Goal: Communication & Community: Answer question/provide support

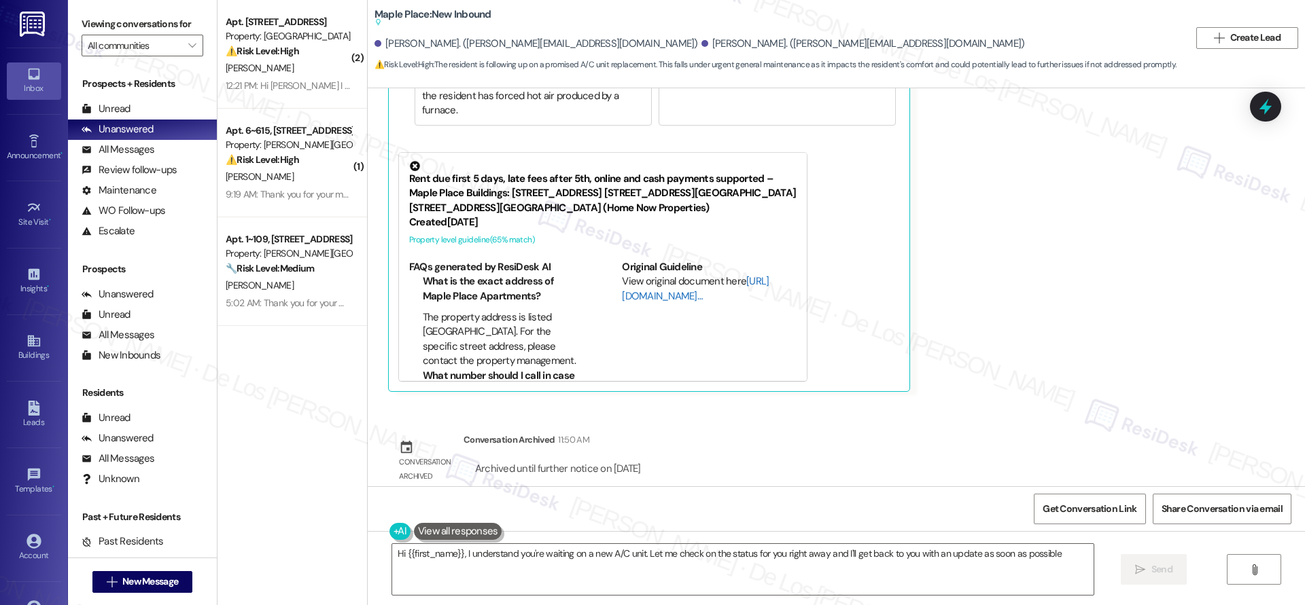
type textarea "Hi {{first_name}}, I understand you're waiting on a new A/C unit. Let me check …"
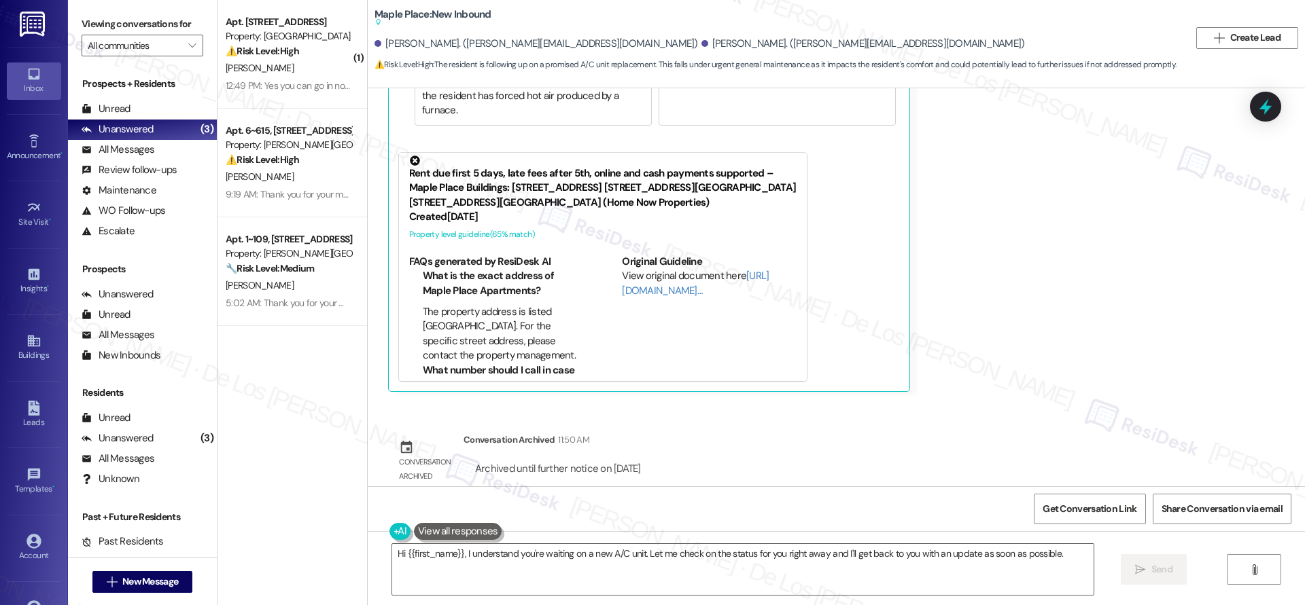
scroll to position [15, 0]
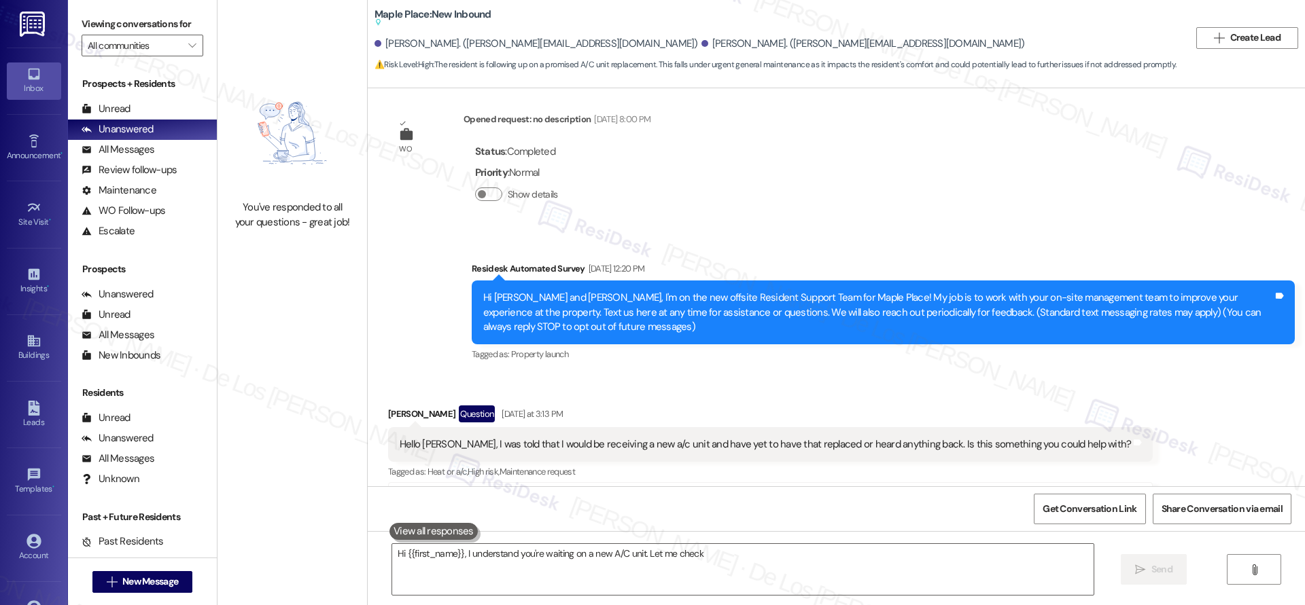
type textarea "Hi {{first_name}}, I understand you're waiting on a new A/C unit. Let me check"
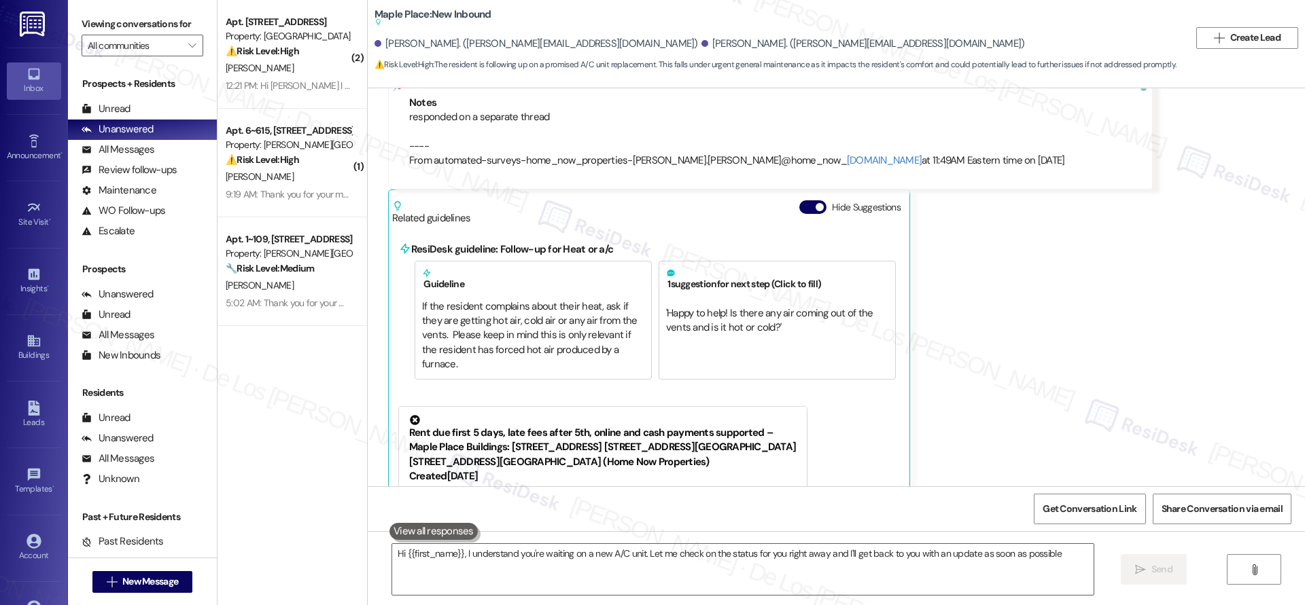
type textarea "Hi {{first_name}}, I understand you're waiting on a new A/C unit. Let me check …"
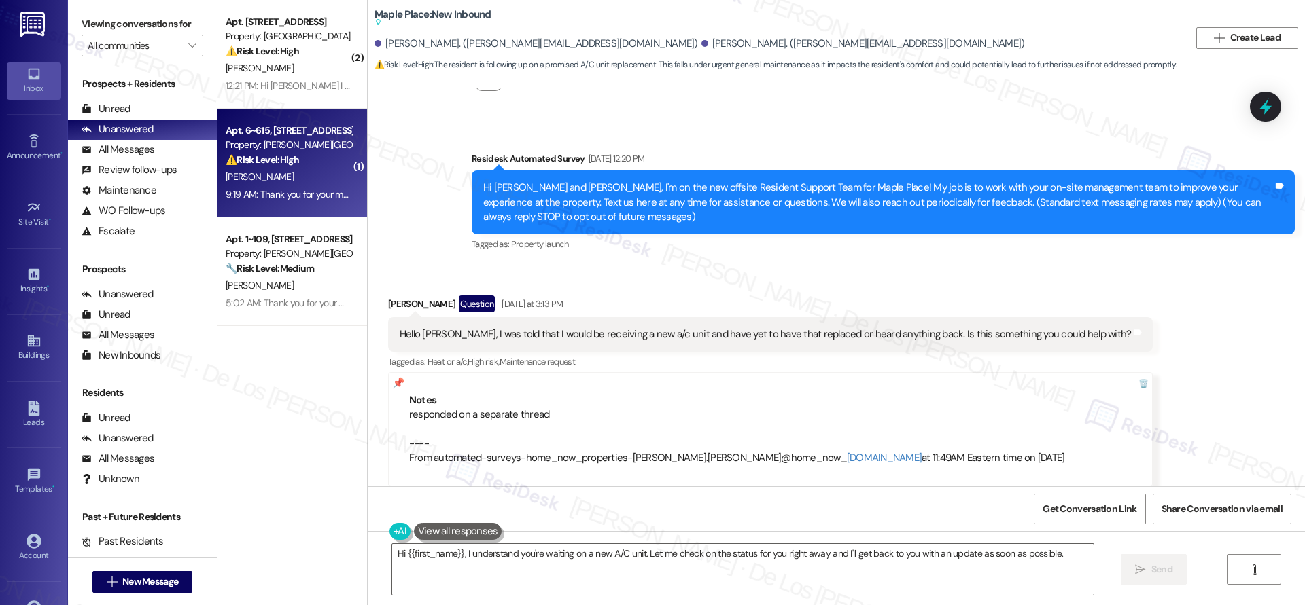
scroll to position [129, 0]
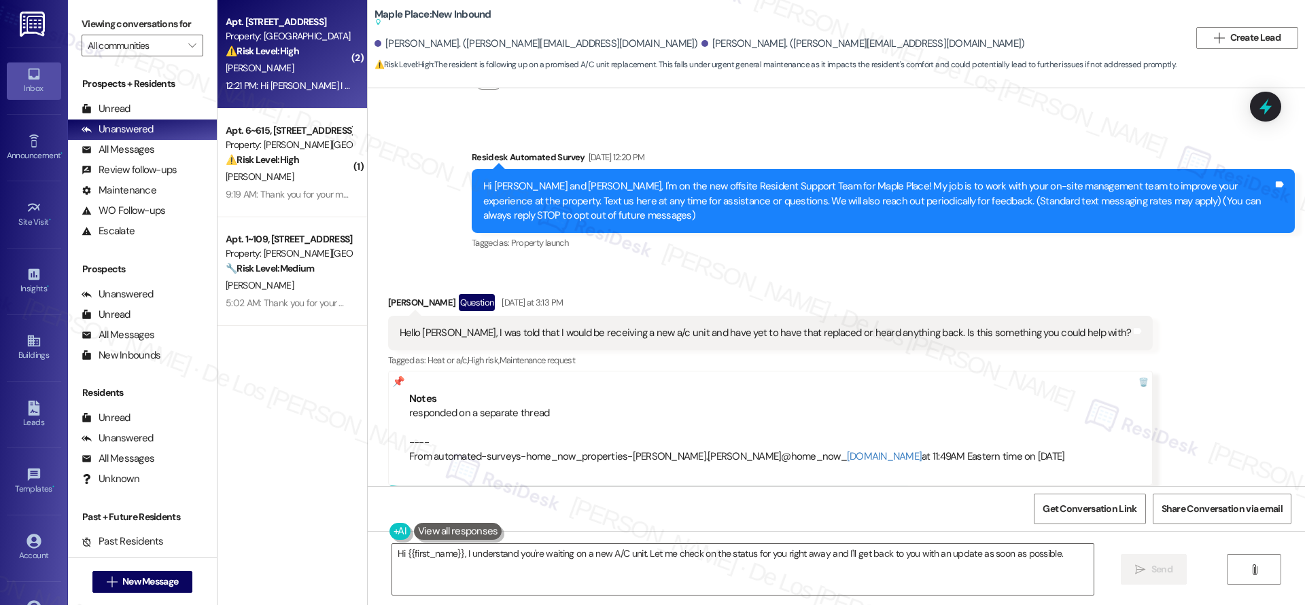
click at [300, 82] on div "12:21 PM: Hi [PERSON_NAME] I know they changed the filter [DATE], but our ac fo…" at bounding box center [890, 86] width 1329 height 12
type textarea "Hi {{first_name}}, I understand you're waiting on a new A/C unit. Let me check …"
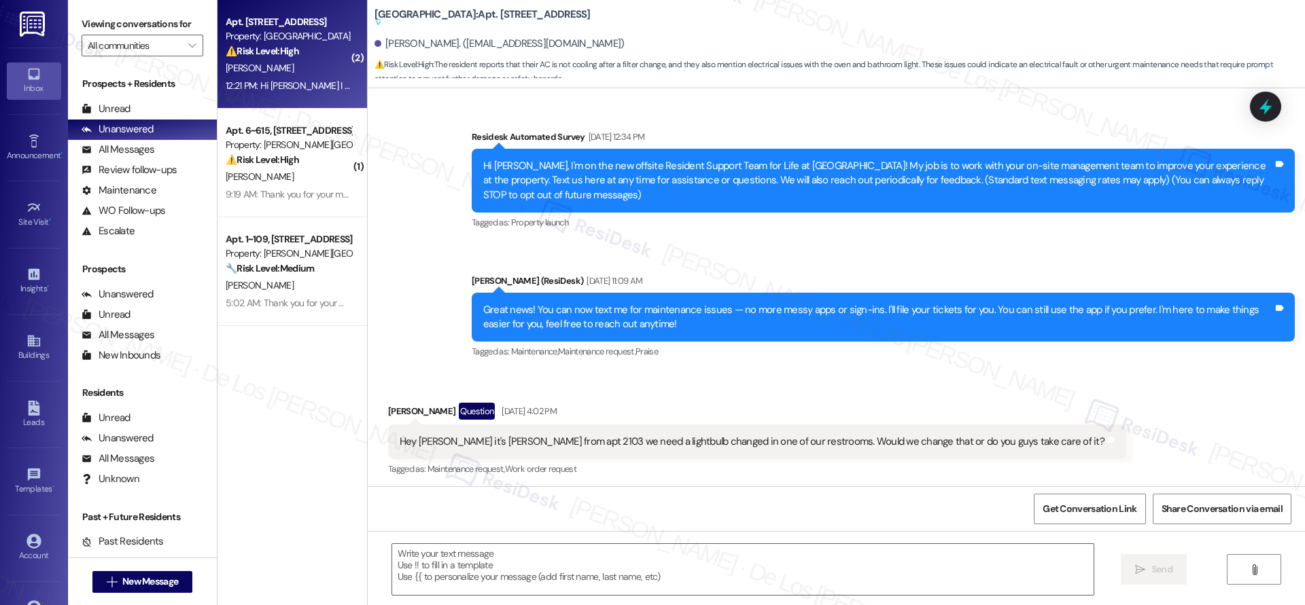
scroll to position [15522, 0]
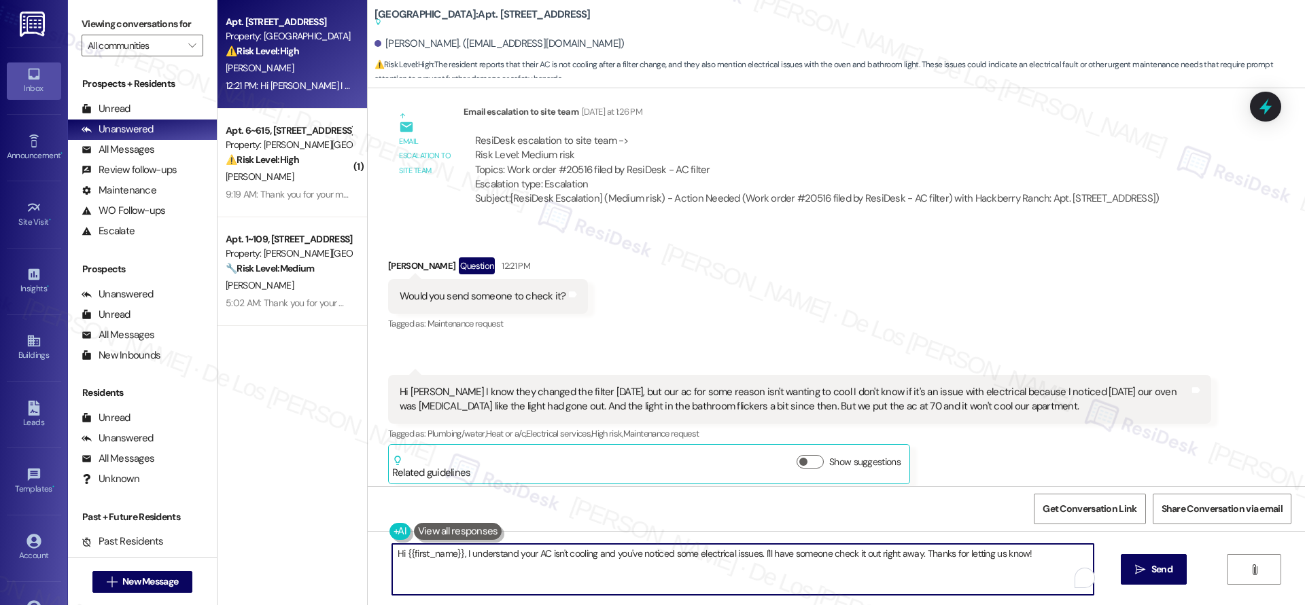
drag, startPoint x: 765, startPoint y: 554, endPoint x: 972, endPoint y: 597, distance: 211.1
click at [970, 599] on div "Hi {{first_name}}, I understand your AC isn't cooling and you've noticed some e…" at bounding box center [836, 582] width 937 height 102
paste textarea "Do we have your permission to enter if you’re not home? Also, do you have any p…"
click at [898, 576] on textarea "Hi {{first_name}}, I understand your AC isn't cooling and you've noticed some e…" at bounding box center [742, 569] width 701 height 51
type textarea "Hi {{first_name}}, I understand your AC isn't cooling and you've noticed some e…"
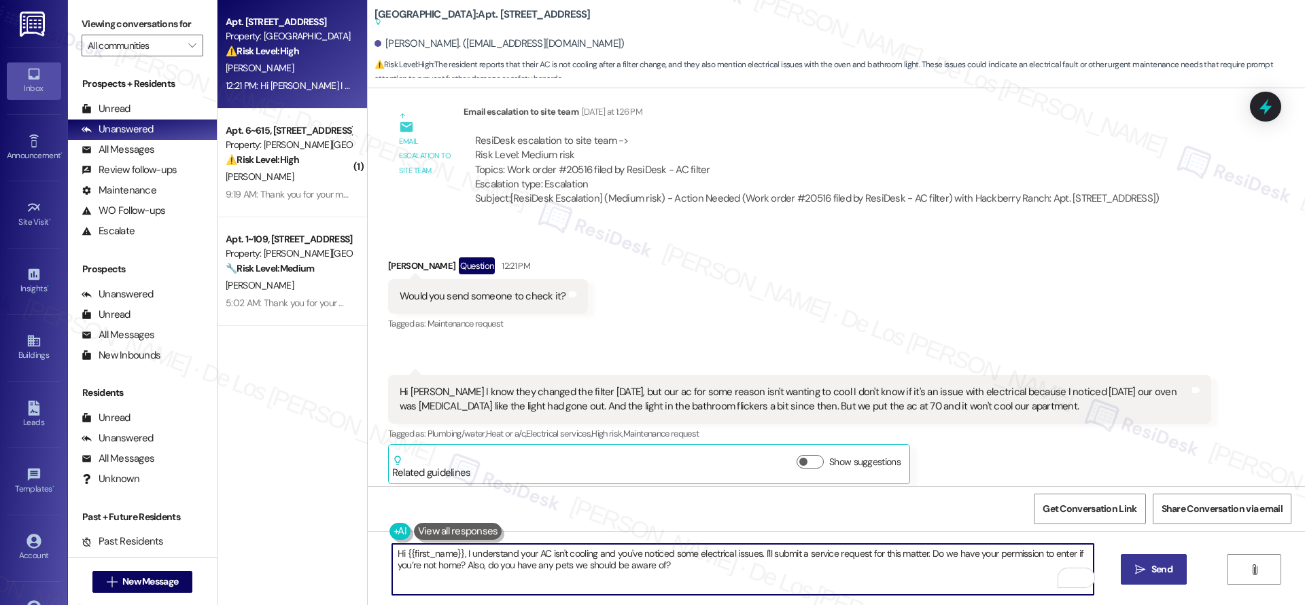
click at [1136, 572] on icon "" at bounding box center [1140, 570] width 10 height 11
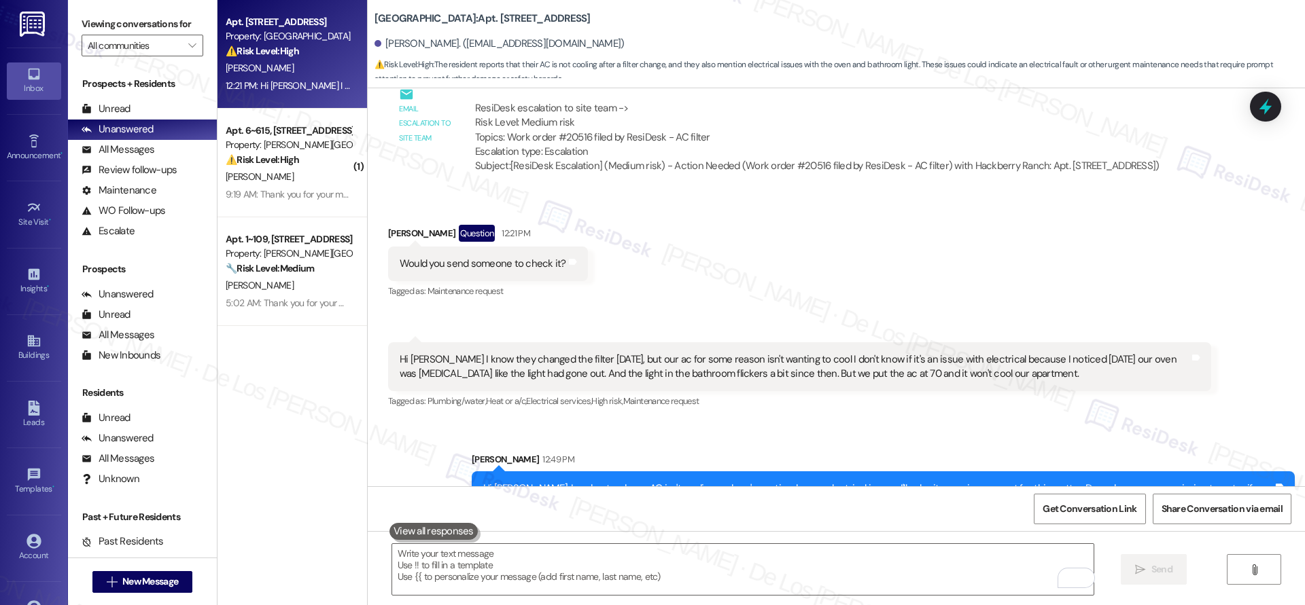
scroll to position [15592, 0]
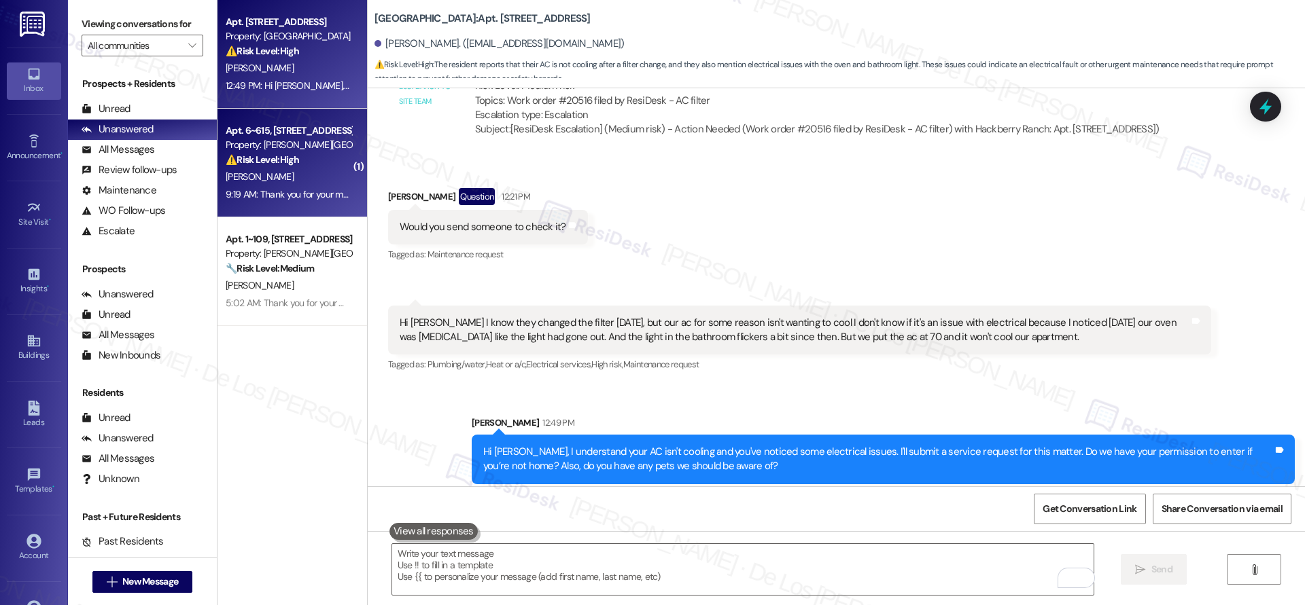
click at [307, 154] on div "⚠️ Risk Level: High The resident is reporting an incorrect rental payment amoun…" at bounding box center [289, 160] width 126 height 14
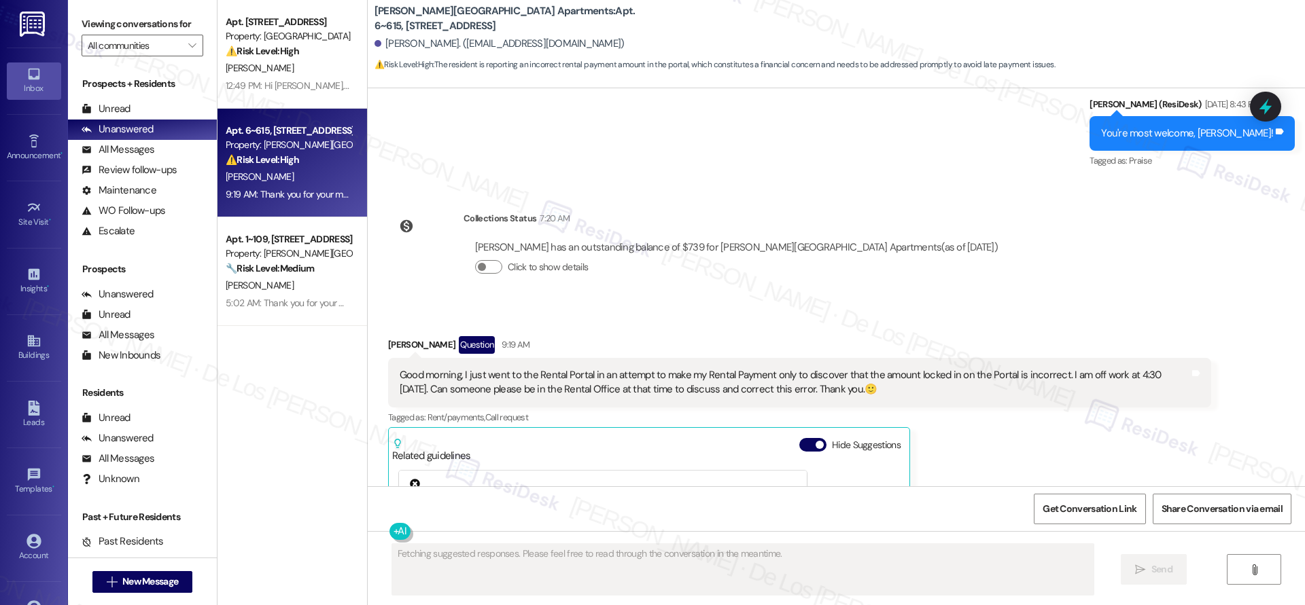
scroll to position [17018, 0]
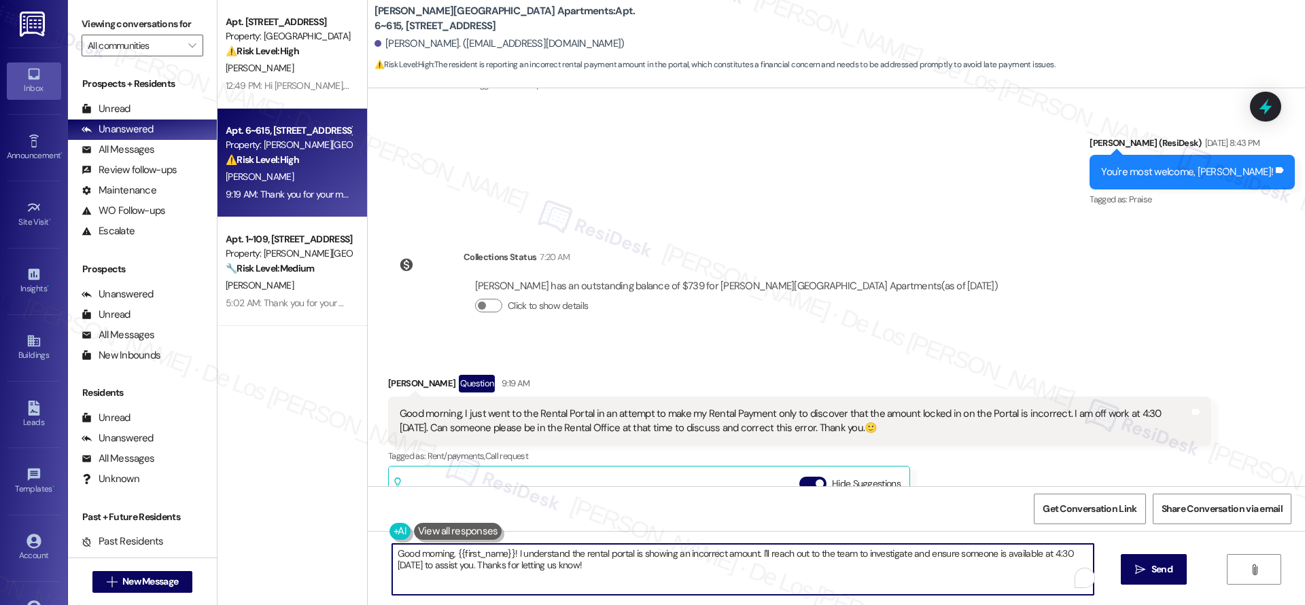
drag, startPoint x: 444, startPoint y: 557, endPoint x: 419, endPoint y: 560, distance: 25.4
click at [415, 557] on textarea "Good morning, {{first_name}}! I understand the rental portal is showing an inco…" at bounding box center [742, 569] width 701 height 51
drag, startPoint x: 854, startPoint y: 552, endPoint x: 866, endPoint y: 565, distance: 18.3
click at [866, 565] on textarea "Good afternoon, {{first_name}}! I understand the rental portal is showing an in…" at bounding box center [742, 569] width 701 height 51
click at [901, 566] on textarea "Good afternoon, {{first_name}}! I understand the rental portal is showing an in…" at bounding box center [742, 569] width 701 height 51
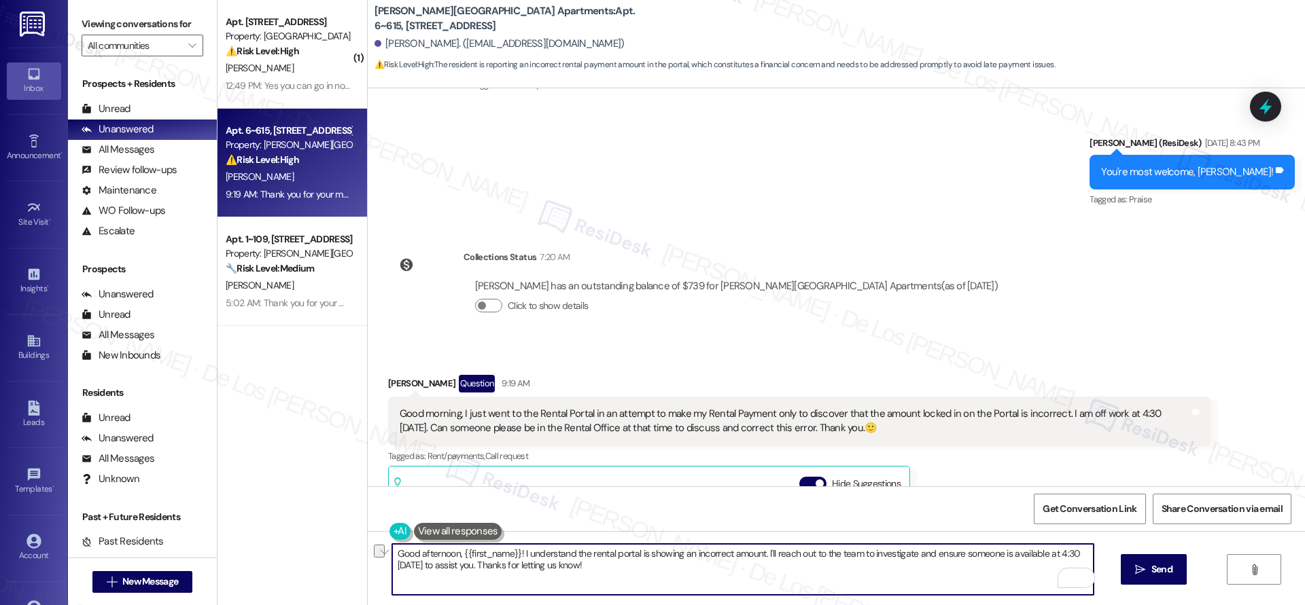
drag, startPoint x: 905, startPoint y: 554, endPoint x: 856, endPoint y: 548, distance: 49.3
click at [856, 548] on textarea "Good afternoon, {{first_name}}! I understand the rental portal is showing an in…" at bounding box center [742, 569] width 701 height 51
drag, startPoint x: 943, startPoint y: 556, endPoint x: 971, endPoint y: 555, distance: 28.6
click at [971, 555] on textarea "Good afternoon, {{first_name}}! I understand the rental portal is showing an in…" at bounding box center [742, 569] width 701 height 51
click at [595, 569] on textarea "Good afternoon, {{first_name}}! I understand the rental portal is showing an in…" at bounding box center [742, 569] width 701 height 51
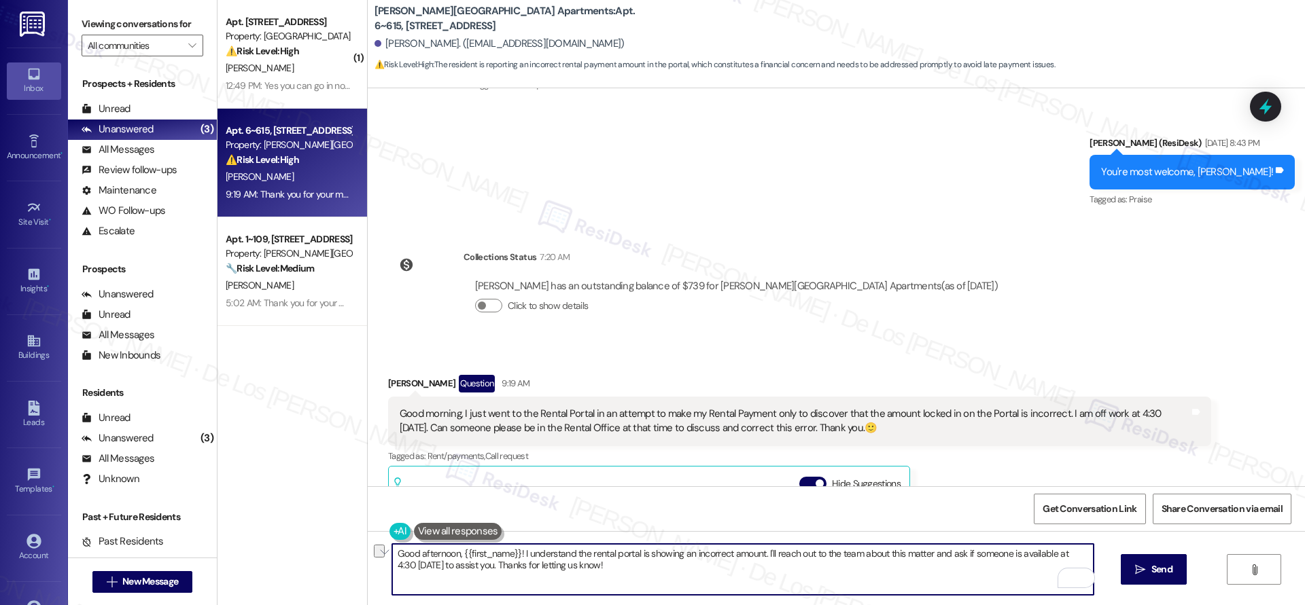
drag, startPoint x: 651, startPoint y: 569, endPoint x: 461, endPoint y: 563, distance: 189.7
click at [461, 563] on textarea "Good afternoon, {{first_name}}! I understand the rental portal is showing an in…" at bounding box center [742, 569] width 701 height 51
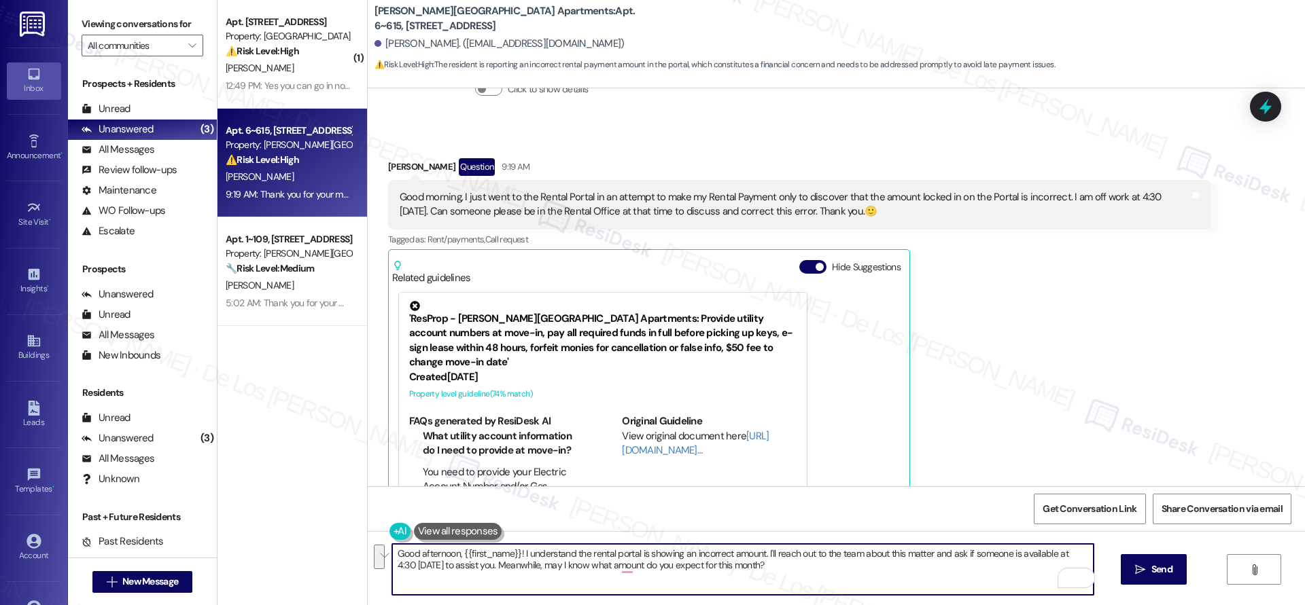
scroll to position [17013, 0]
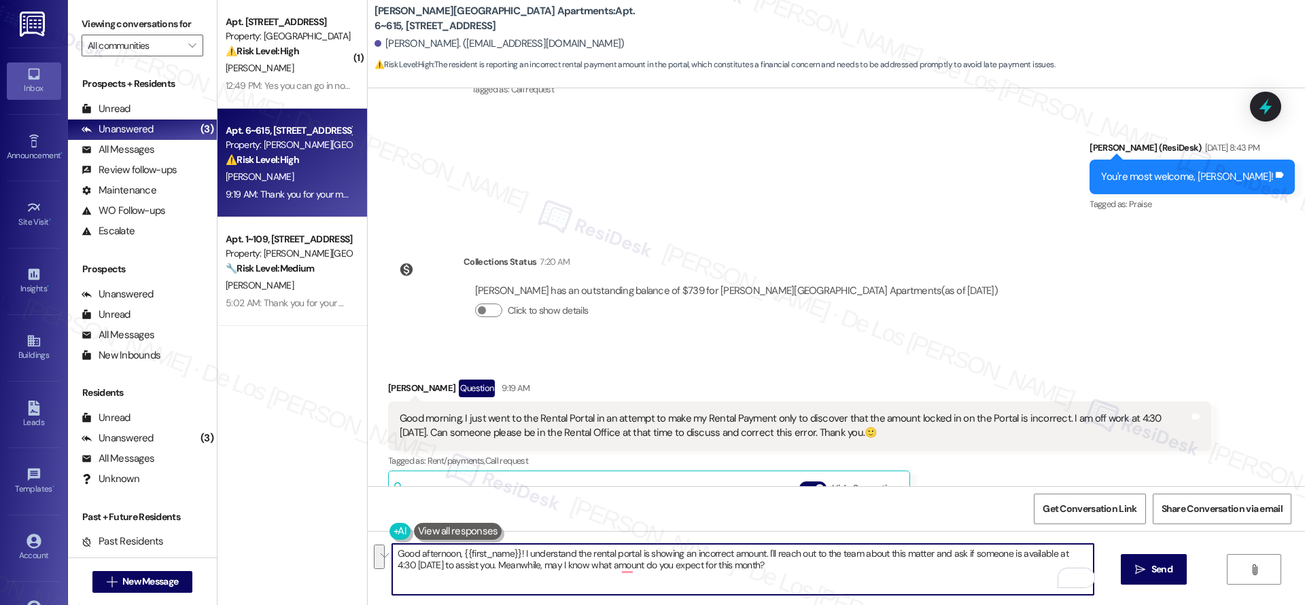
paste textarea "Hi {{first_name}}, good afternoon! I noticed the portal is showing the wrong am…"
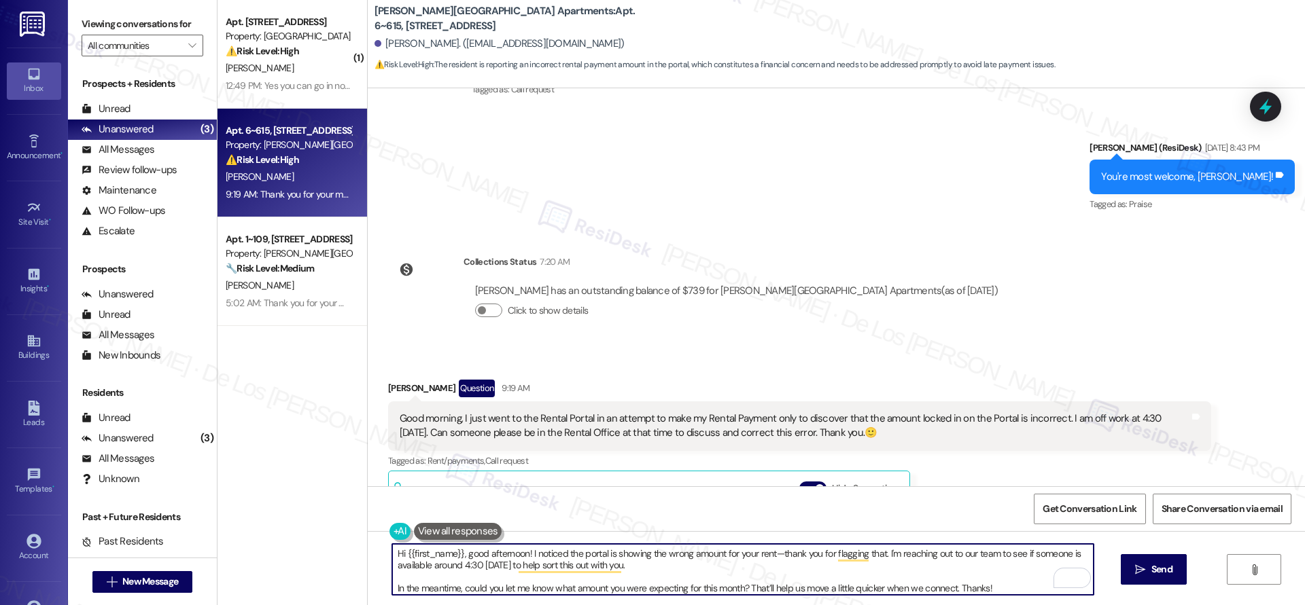
click at [529, 583] on textarea "Hi {{first_name}}, good afternoon! I noticed the portal is showing the wrong am…" at bounding box center [742, 569] width 701 height 51
drag, startPoint x: 519, startPoint y: 553, endPoint x: 454, endPoint y: 552, distance: 65.2
click at [454, 552] on textarea "Hi {{first_name}}, good afternoon! I noticed the portal is showing the wrong am…" at bounding box center [742, 569] width 701 height 51
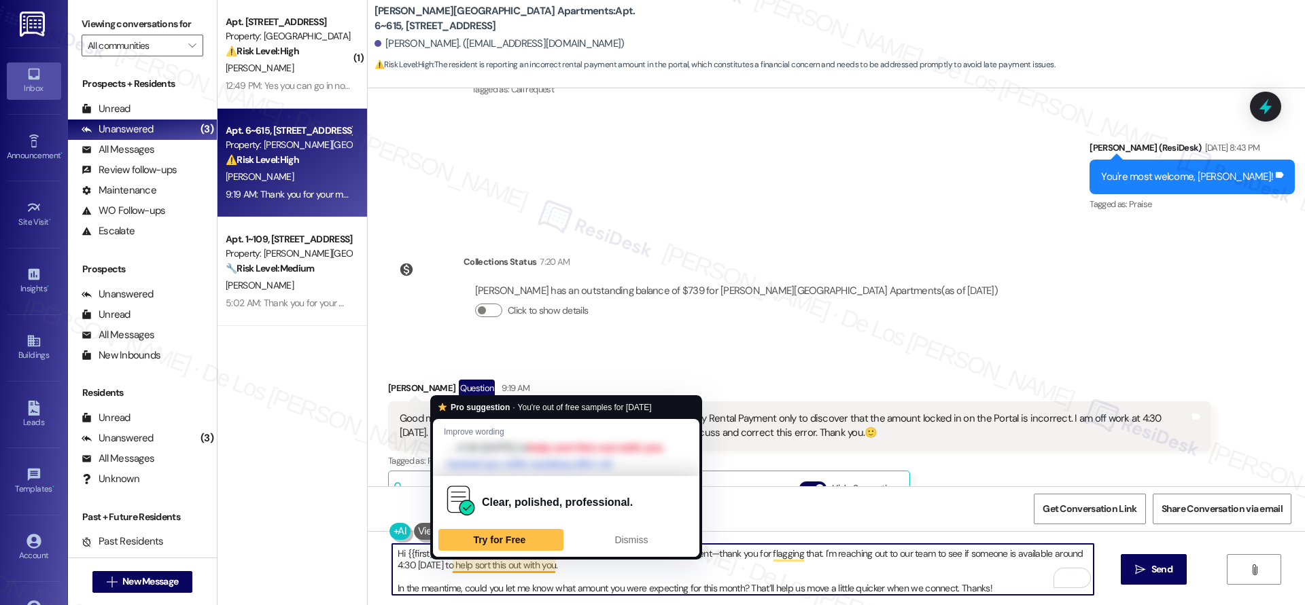
drag, startPoint x: 468, startPoint y: 573, endPoint x: 482, endPoint y: 580, distance: 16.7
click at [469, 574] on textarea "Hi {{first_name}}! I noticed the portal is showing the wrong amount for your re…" at bounding box center [742, 569] width 701 height 51
click at [460, 573] on textarea "Hi {{first_name}}! I noticed the portal is showing the wrong amount for your re…" at bounding box center [742, 569] width 701 height 51
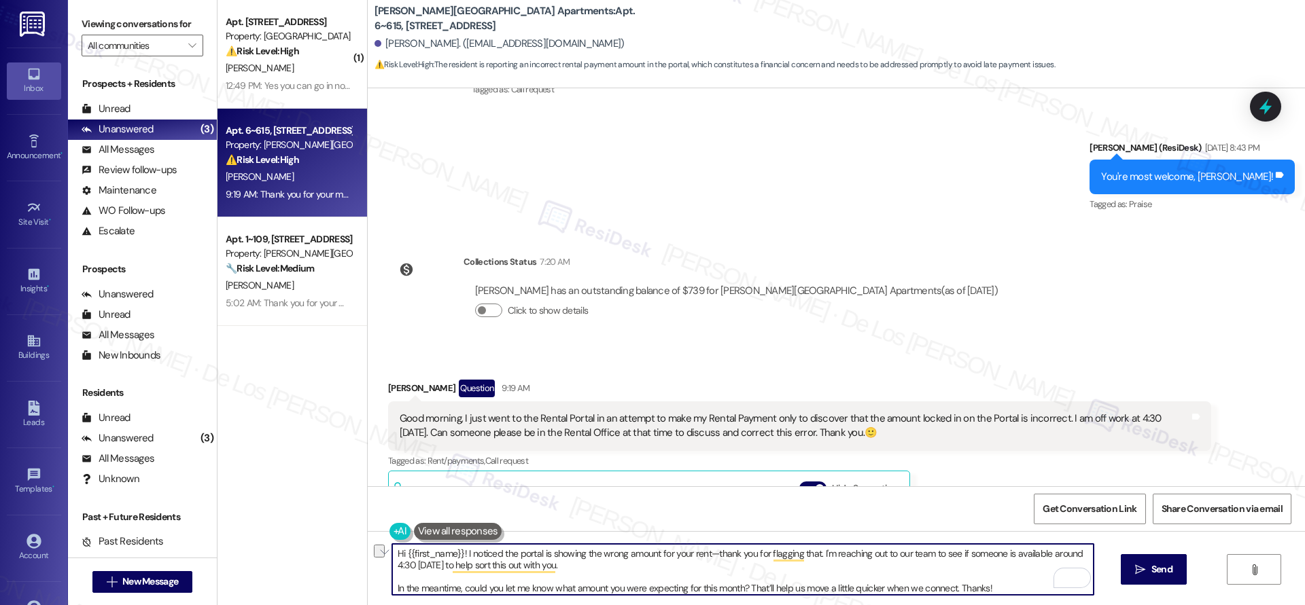
drag, startPoint x: 456, startPoint y: 554, endPoint x: 811, endPoint y: 557, distance: 355.4
click at [811, 557] on textarea "Hi {{first_name}}! I noticed the portal is showing the wrong amount for your re…" at bounding box center [742, 569] width 701 height 51
paste textarea "understand the rental portal is showing an incorrect amoun"
click at [392, 588] on textarea "Hi {{first_name}}! I understand the rental portal is showing an incorrect amoun…" at bounding box center [742, 569] width 701 height 51
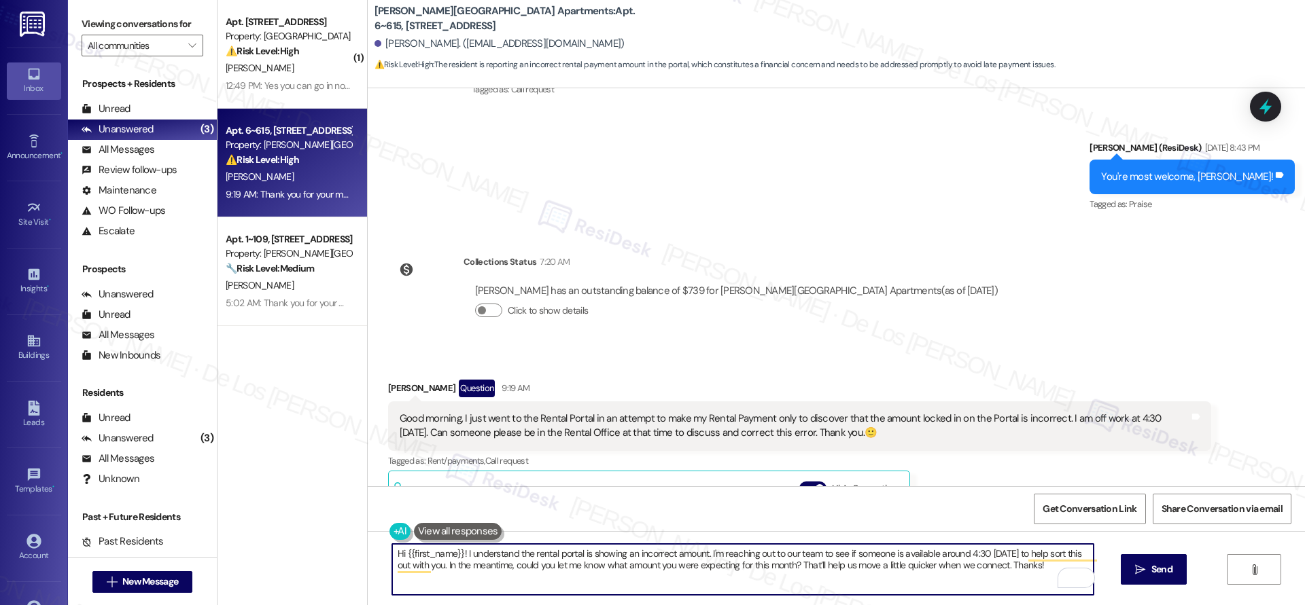
click at [1035, 566] on textarea "Hi {{first_name}}! I understand the rental portal is showing an incorrect amoun…" at bounding box center [742, 569] width 701 height 51
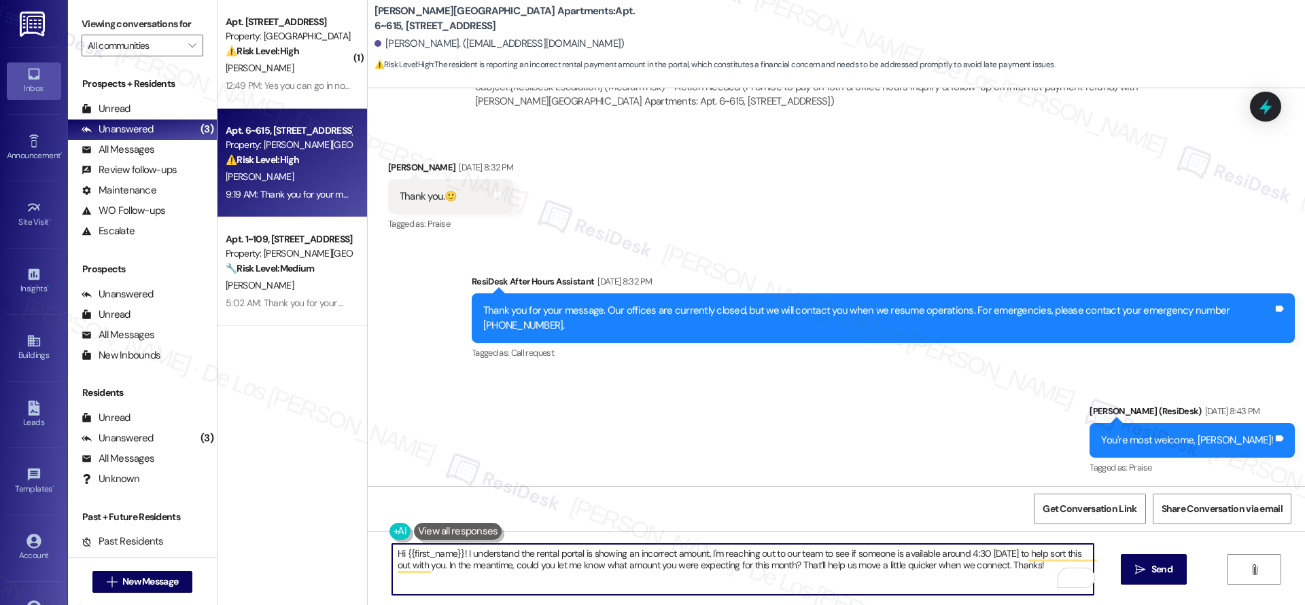
scroll to position [17275, 0]
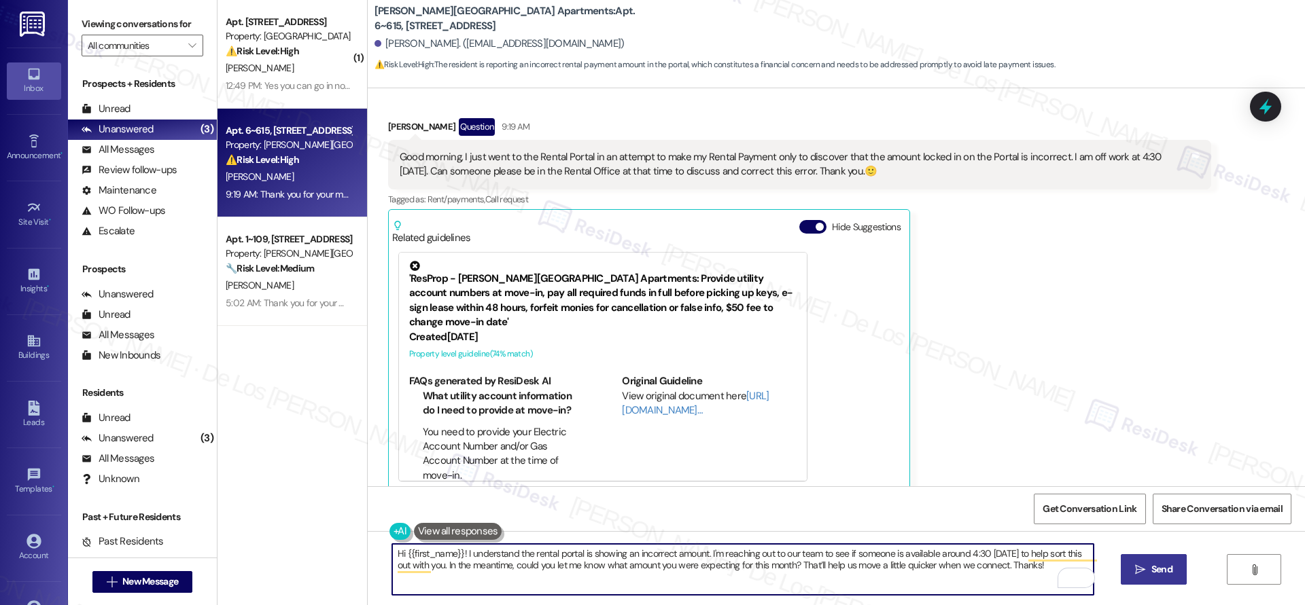
type textarea "Hi {{first_name}}! I understand the rental portal is showing an incorrect amoun…"
click at [1151, 563] on span "Send" at bounding box center [1161, 570] width 21 height 14
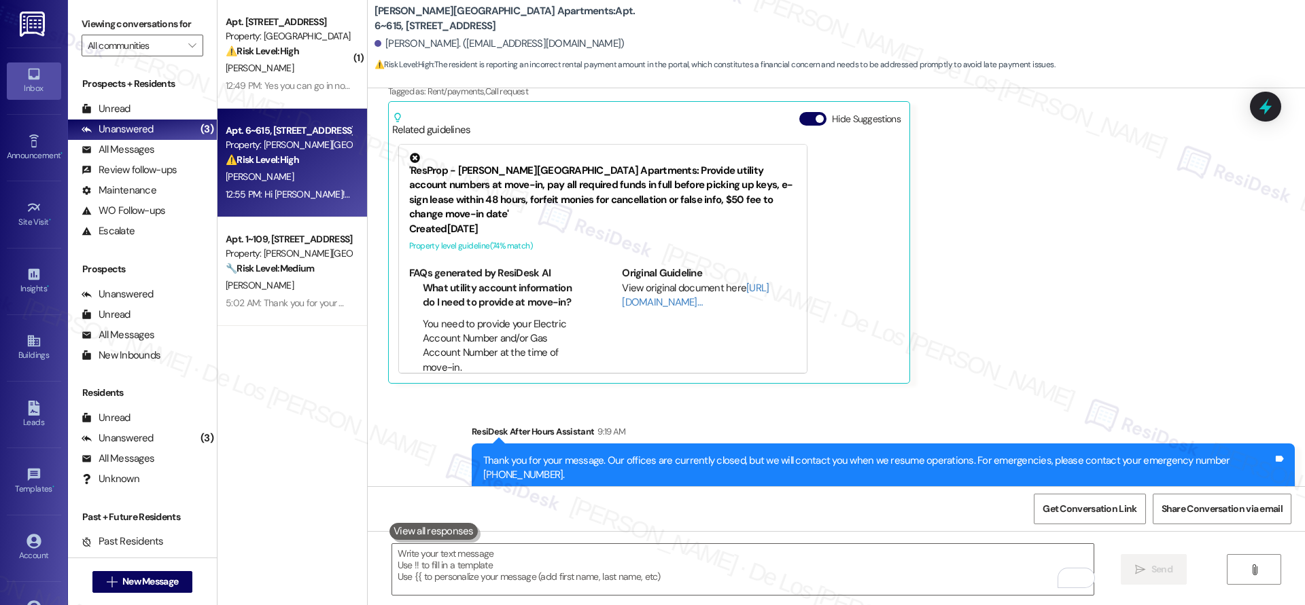
scroll to position [17384, 0]
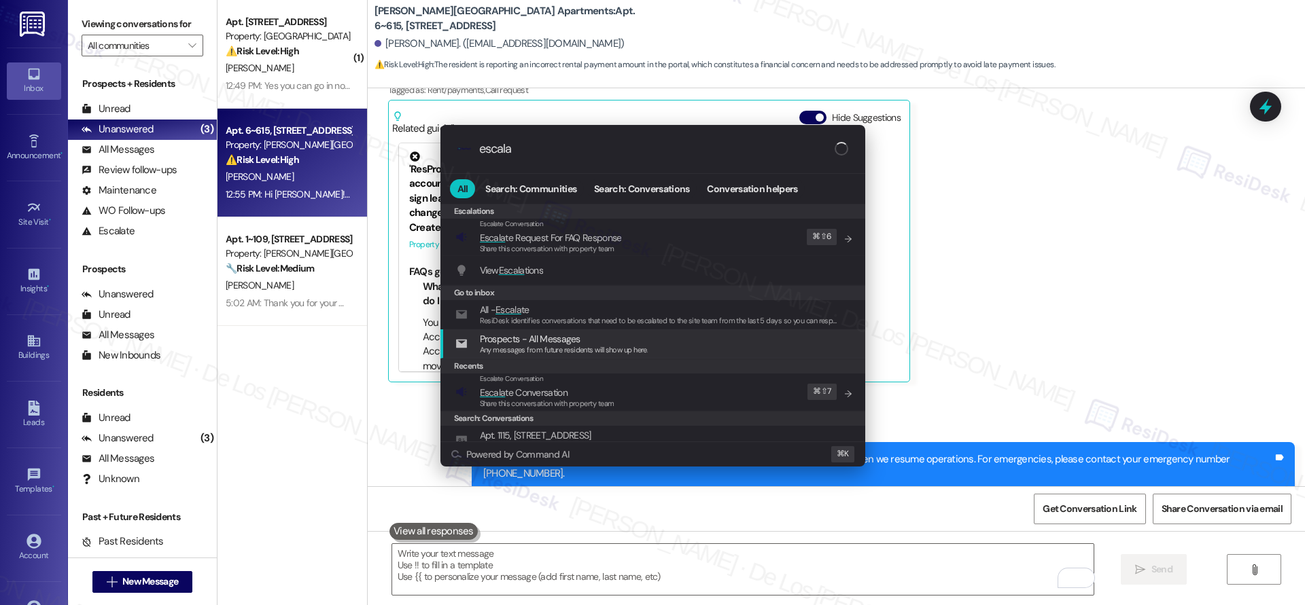
type input "escala"
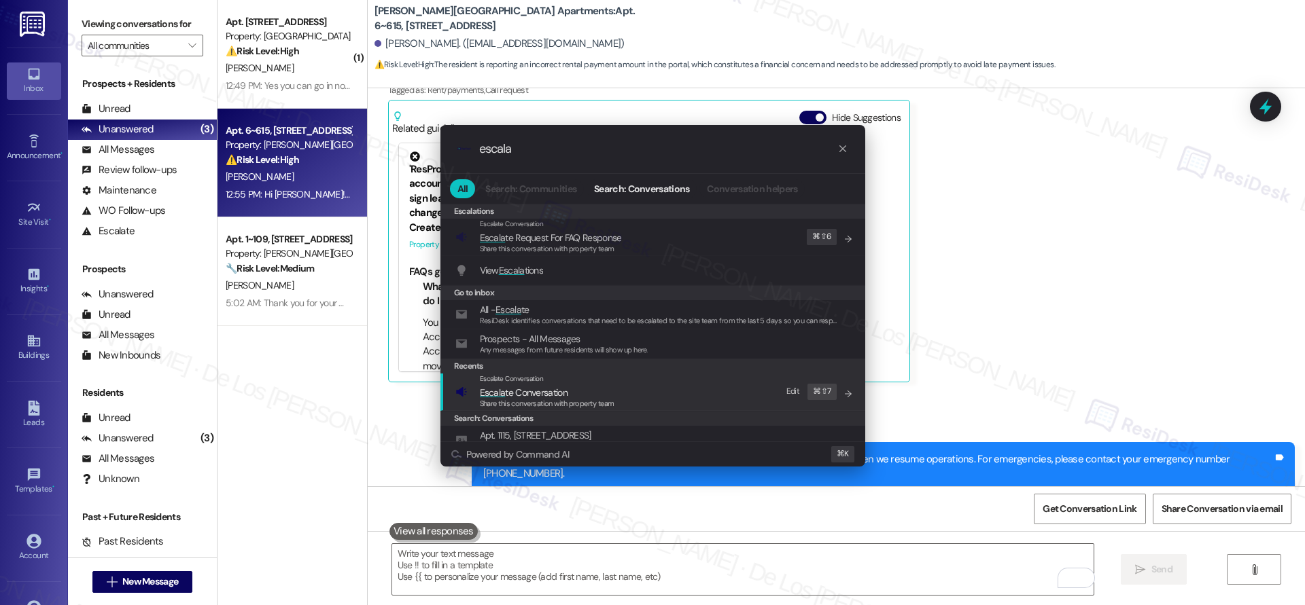
drag, startPoint x: 571, startPoint y: 381, endPoint x: 561, endPoint y: 325, distance: 56.5
click at [571, 381] on div "Escalate Conversation" at bounding box center [547, 379] width 135 height 11
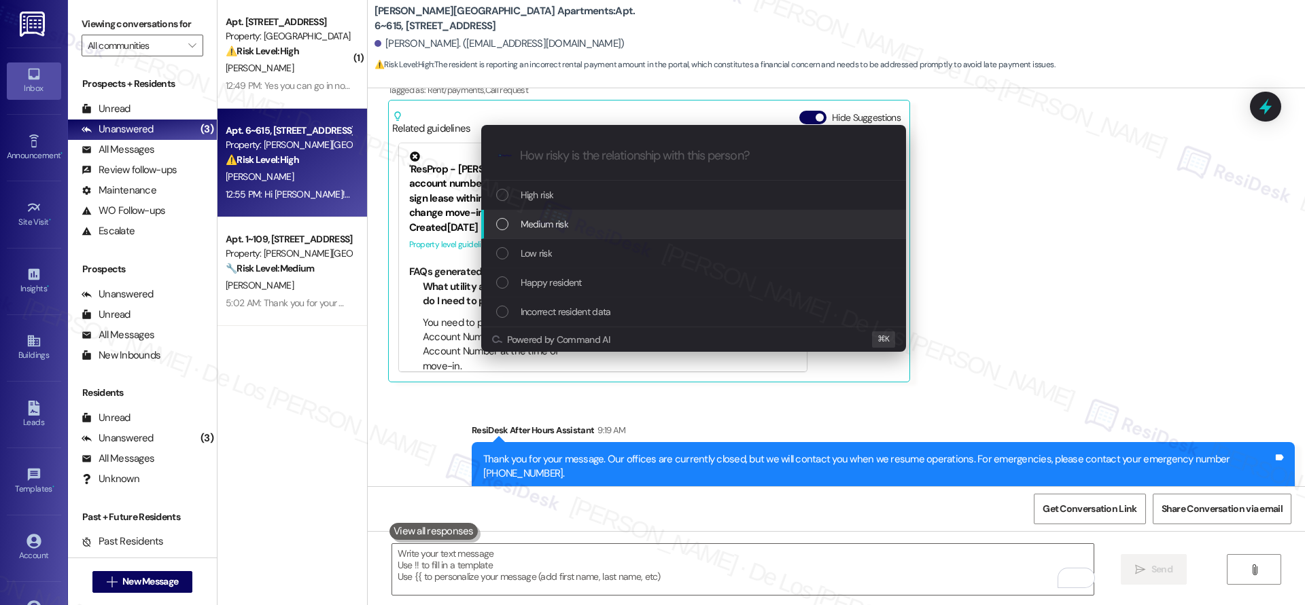
drag, startPoint x: 565, startPoint y: 230, endPoint x: 665, endPoint y: 231, distance: 100.6
click at [565, 230] on span "Medium risk" at bounding box center [545, 224] width 48 height 15
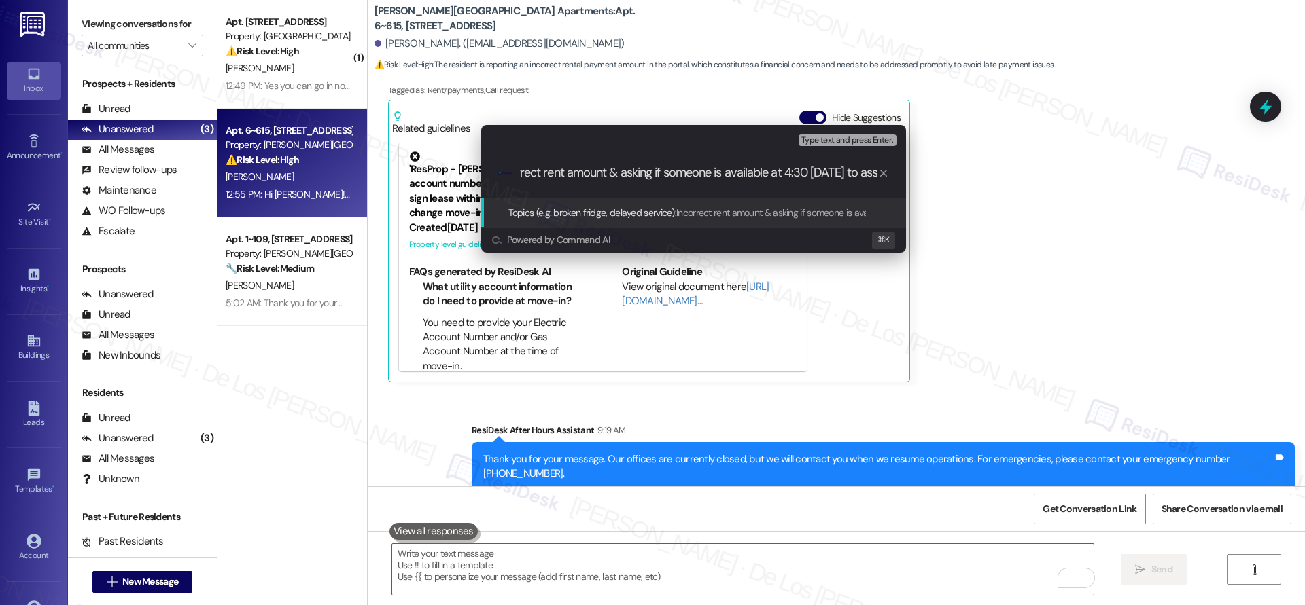
scroll to position [0, 31]
type input "Incorrect rent amount & asking if someone is available at 4:30 [DATE] to assist…"
click at [691, 175] on input "Incorrect rent amount & asking if someone is available at 4:30 [DATE] to assist…" at bounding box center [699, 173] width 358 height 14
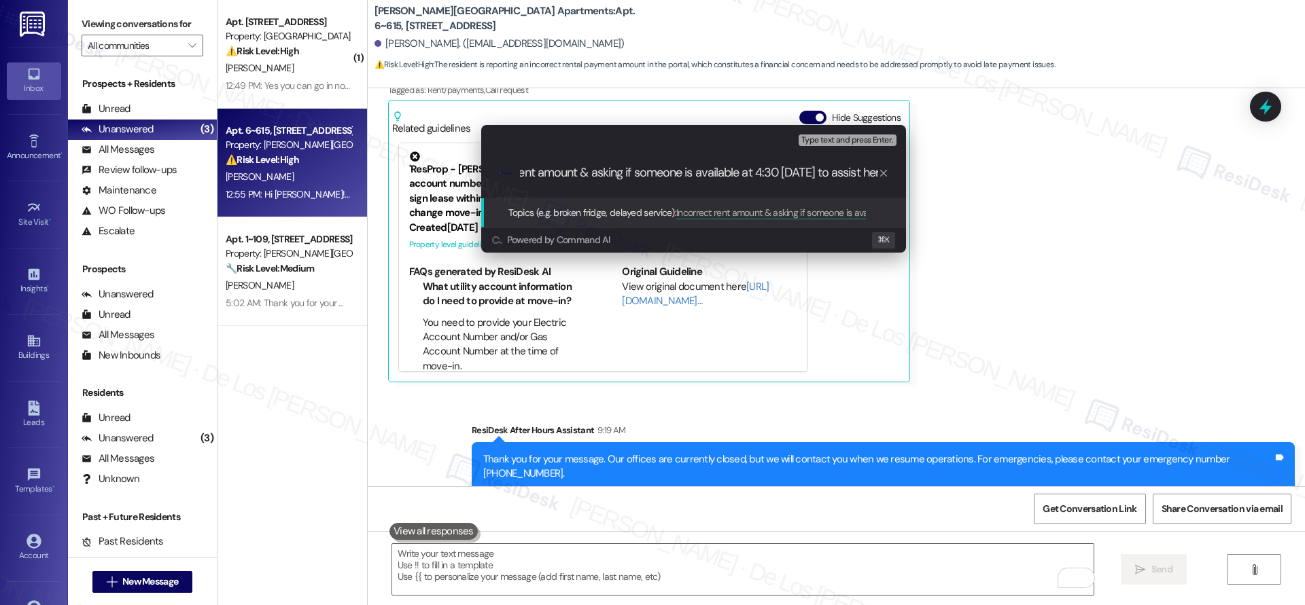
click at [691, 175] on input "Incorrect rent amount & asking if someone is available at 4:30 [DATE] to assist…" at bounding box center [699, 173] width 358 height 14
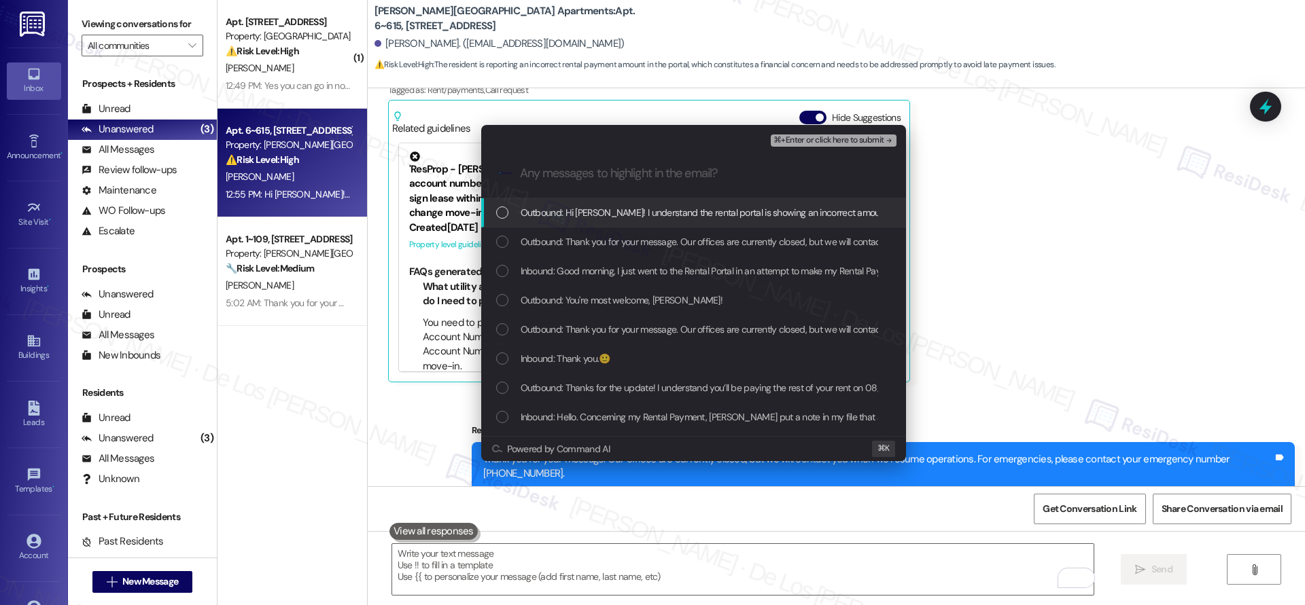
scroll to position [0, 0]
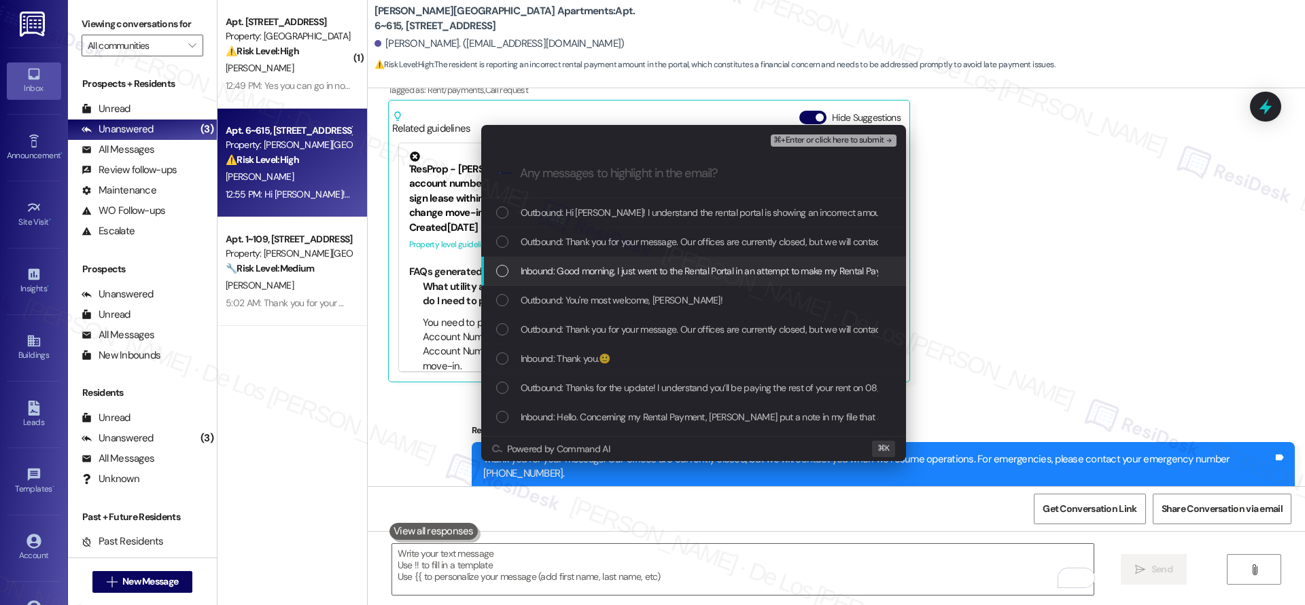
click at [702, 266] on span "Inbound: Good morning, I just went to the Rental Portal in an attempt to make m…" at bounding box center [1104, 271] width 1167 height 15
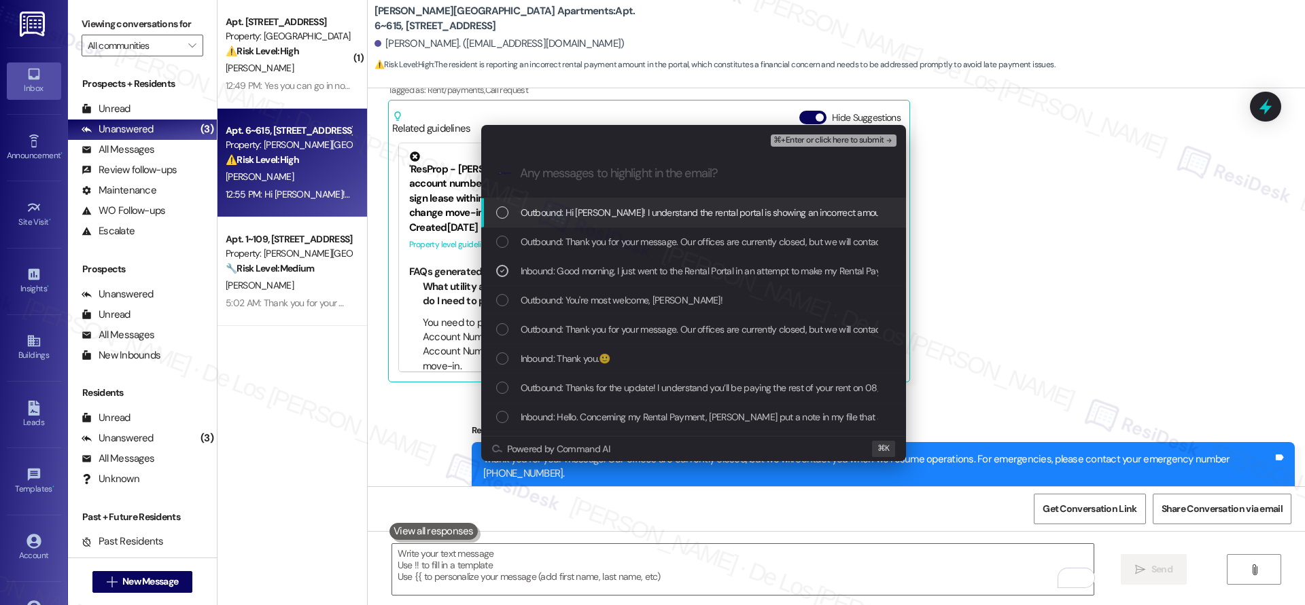
click at [815, 140] on span "⌘+Enter or click here to submit" at bounding box center [828, 141] width 110 height 10
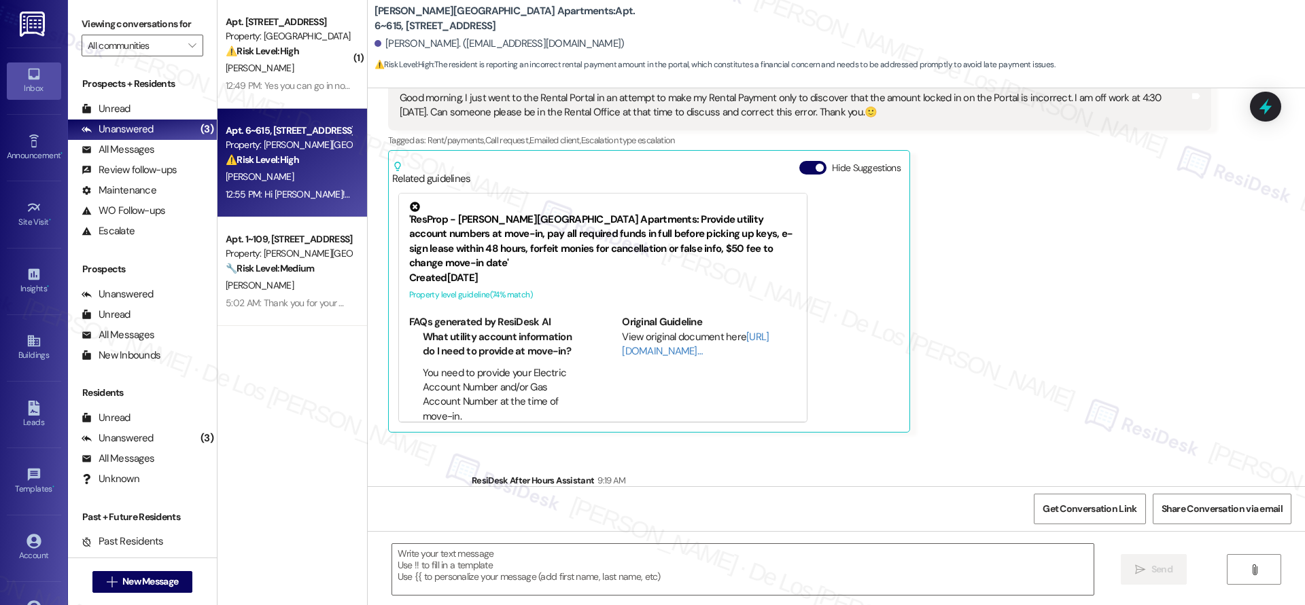
type textarea "Fetching suggested responses. Please feel free to read through the conversation…"
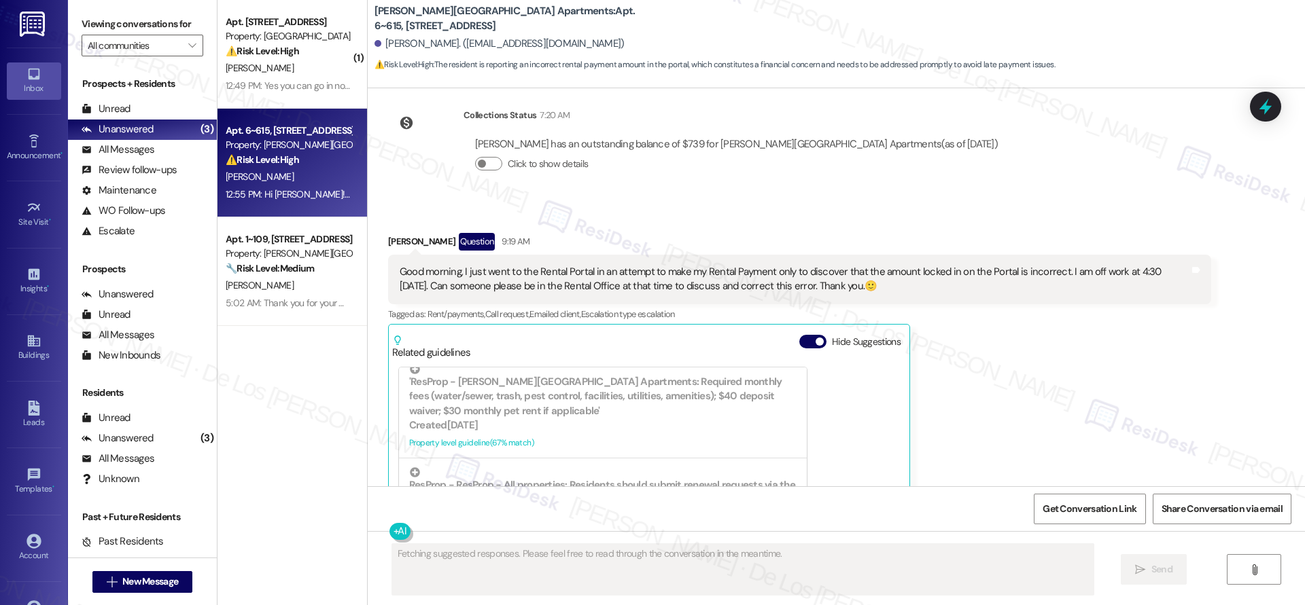
scroll to position [17404, 0]
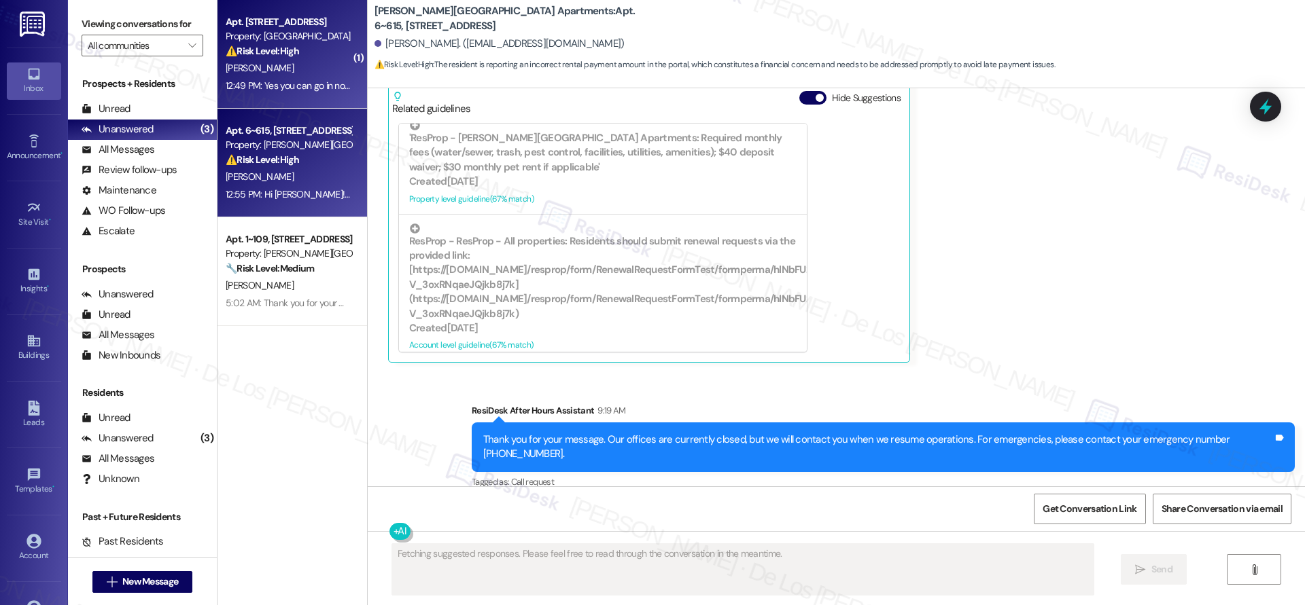
click at [282, 61] on div "[PERSON_NAME]" at bounding box center [288, 68] width 128 height 17
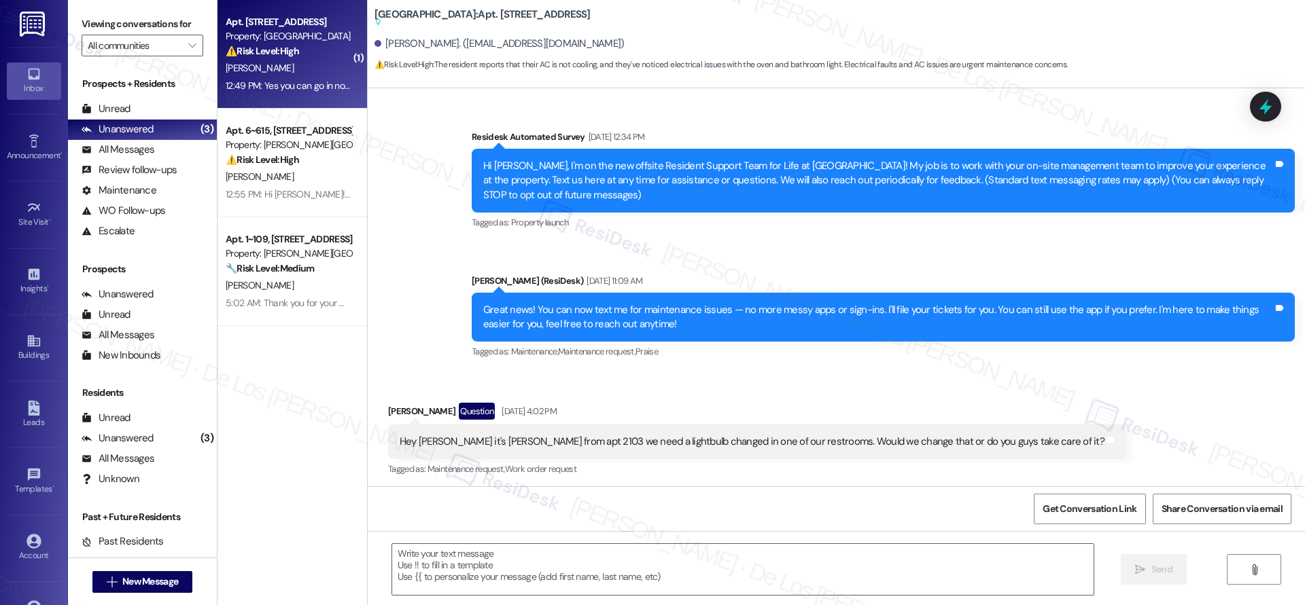
scroll to position [15766, 0]
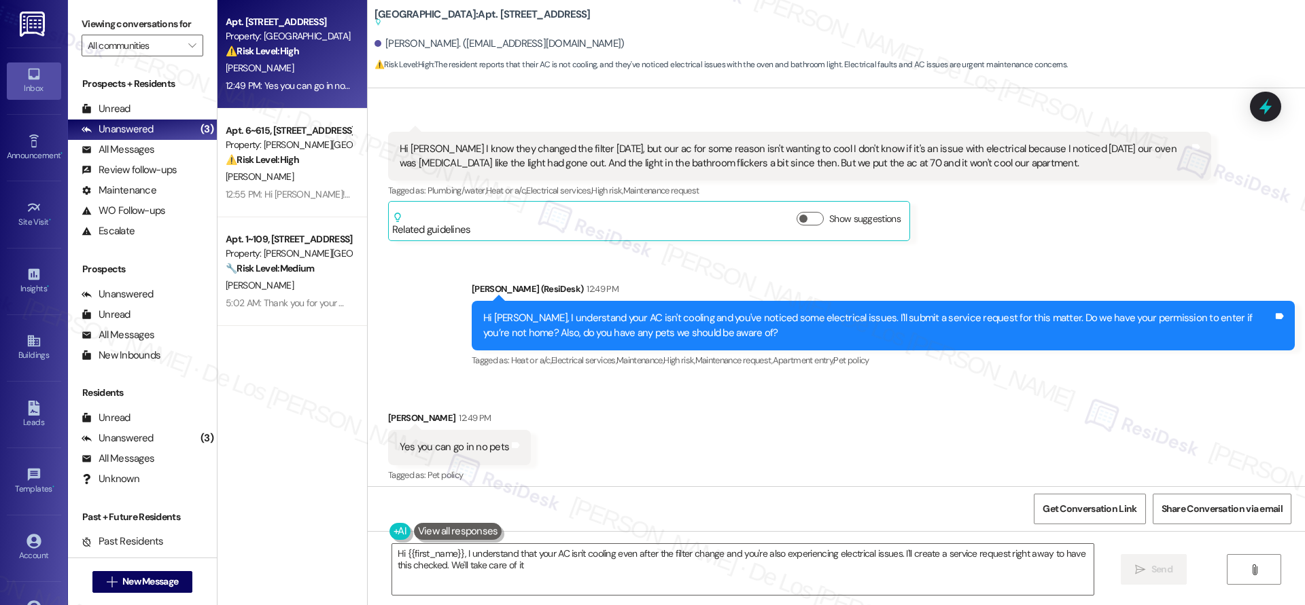
type textarea "Hi {{first_name}}, I understand that your AC isn't cooling even after the filte…"
click at [500, 142] on div "Hi [PERSON_NAME] I know they changed the filter [DATE], but our ac for some rea…" at bounding box center [795, 156] width 790 height 29
click at [501, 142] on div "Hi [PERSON_NAME] I know they changed the filter [DATE], but our ac for some rea…" at bounding box center [795, 156] width 790 height 29
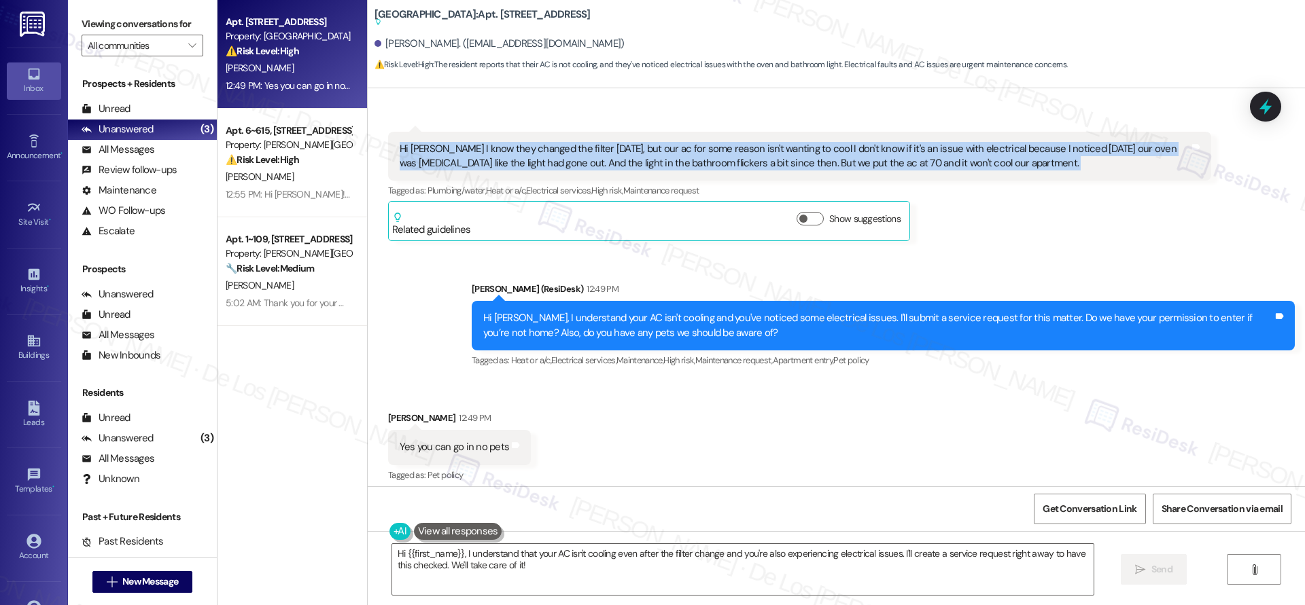
click at [501, 142] on div "Hi [PERSON_NAME] I know they changed the filter [DATE], but our ac for some rea…" at bounding box center [795, 156] width 790 height 29
